Goal: Find specific page/section: Find specific page/section

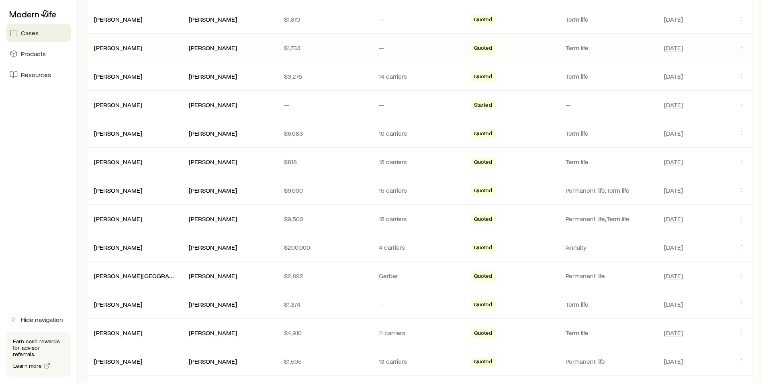
scroll to position [322, 0]
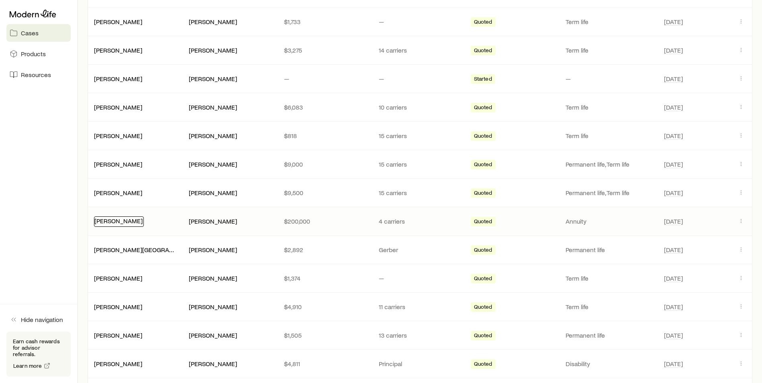
click at [123, 222] on link "[PERSON_NAME]" at bounding box center [118, 221] width 48 height 8
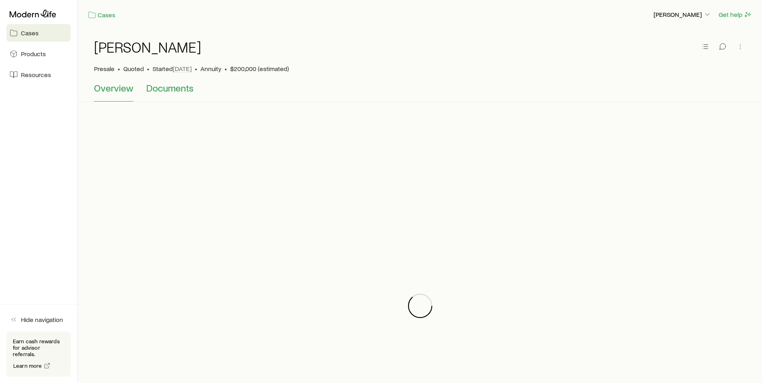
click at [176, 90] on span "Documents" at bounding box center [169, 87] width 47 height 11
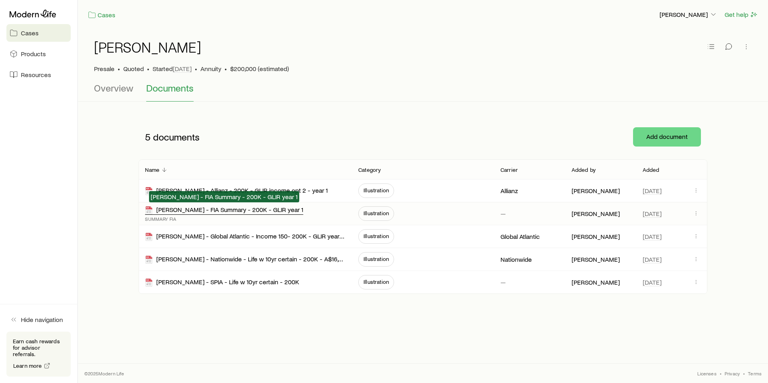
click at [210, 211] on div "[PERSON_NAME] - FIA Summary - 200K - GLIR year 1" at bounding box center [224, 210] width 158 height 9
